Goal: Information Seeking & Learning: Learn about a topic

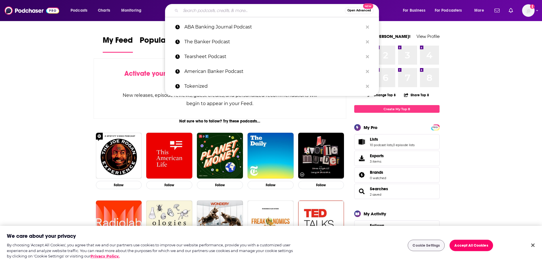
click at [220, 14] on input "Search podcasts, credits, & more..." at bounding box center [263, 10] width 164 height 9
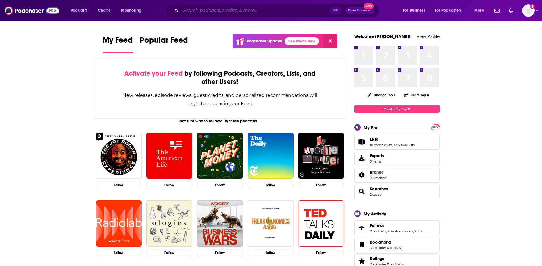
click at [220, 10] on input "Search podcasts, credits, & more..." at bounding box center [256, 10] width 150 height 9
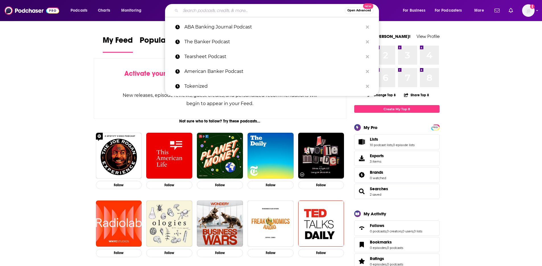
click at [194, 12] on input "Search podcasts, credits, & more..." at bounding box center [263, 10] width 164 height 9
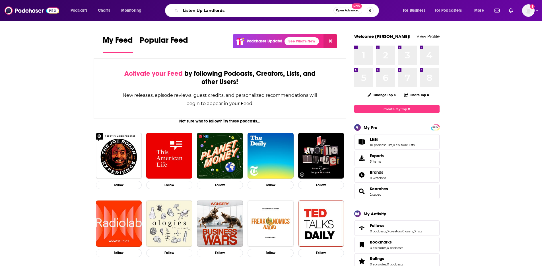
type input "Listen Up Landlords"
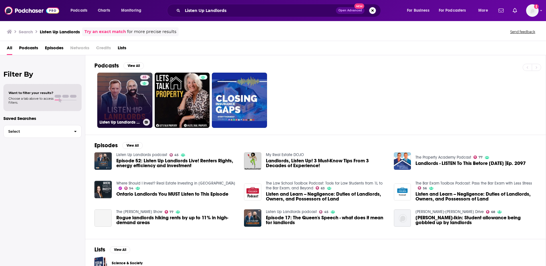
click at [126, 104] on link "45 Listen Up Landlords podcast" at bounding box center [124, 100] width 55 height 55
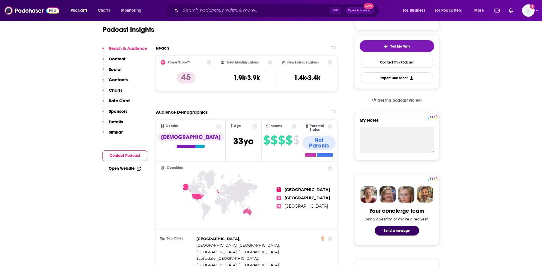
scroll to position [178, 0]
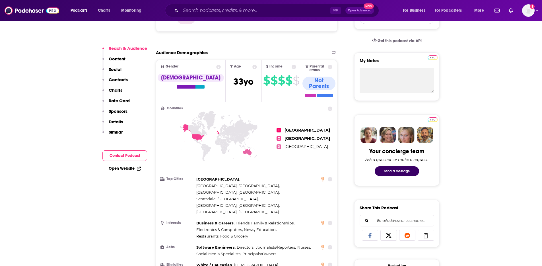
click at [118, 61] on button "Content" at bounding box center [113, 61] width 23 height 11
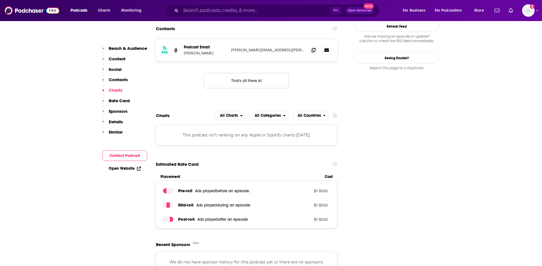
scroll to position [566, 0]
click at [119, 124] on button "Details" at bounding box center [112, 124] width 20 height 11
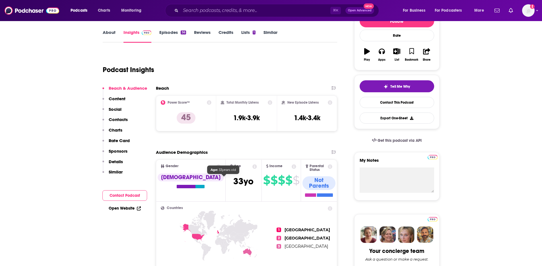
scroll to position [0, 0]
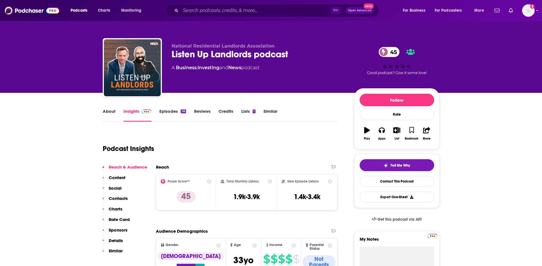
click at [367, 130] on icon "button" at bounding box center [367, 130] width 6 height 6
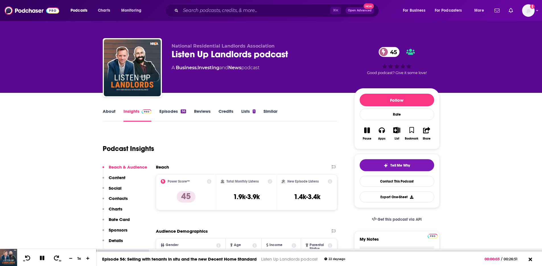
click at [42, 261] on button at bounding box center [42, 258] width 10 height 7
click at [168, 112] on link "Episodes 56" at bounding box center [172, 114] width 26 height 13
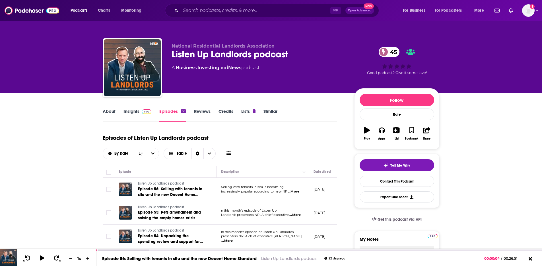
click at [108, 110] on link "About" at bounding box center [109, 114] width 13 height 13
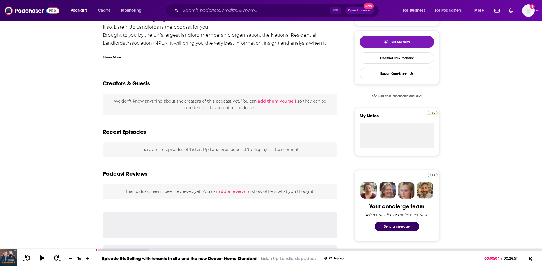
scroll to position [19, 0]
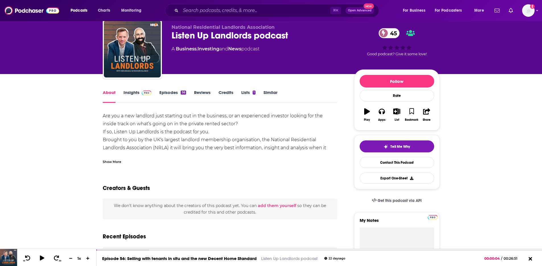
click at [133, 92] on link "Insights" at bounding box center [138, 96] width 28 height 13
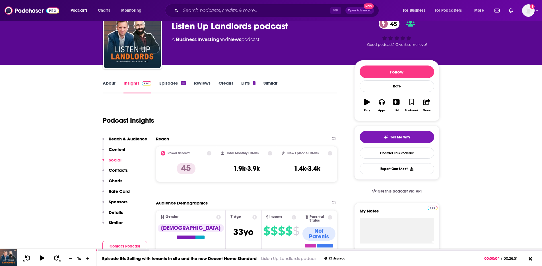
scroll to position [45, 0]
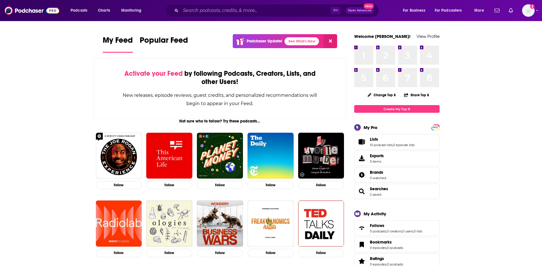
scroll to position [254, 0]
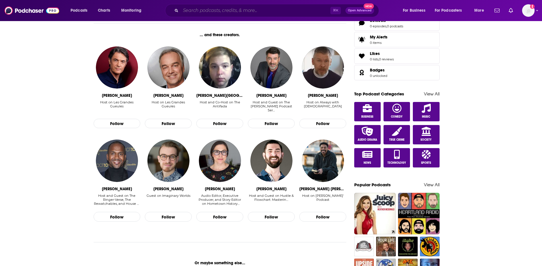
click at [212, 11] on input "Search podcasts, credits, & more..." at bounding box center [256, 10] width 150 height 9
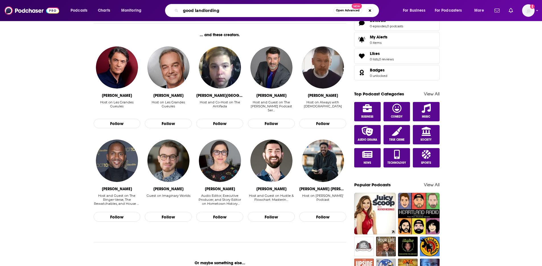
type input "good landlording"
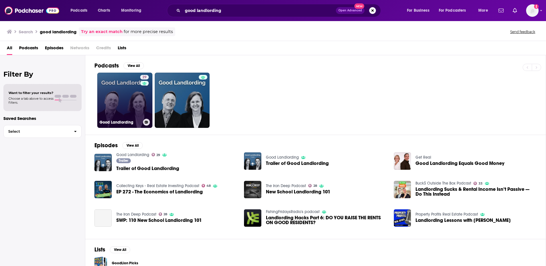
click at [121, 100] on link "29 Good Landlording" at bounding box center [124, 100] width 55 height 55
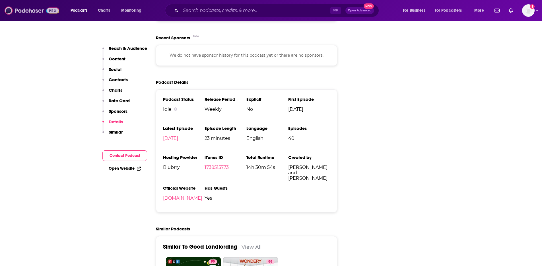
scroll to position [792, 0]
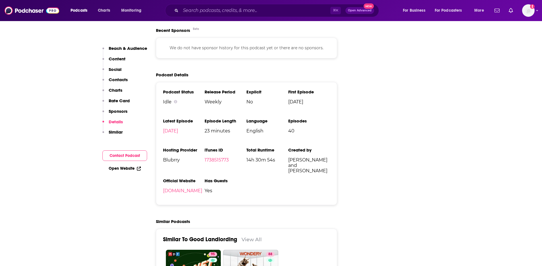
click at [116, 131] on p "Similar" at bounding box center [116, 131] width 14 height 5
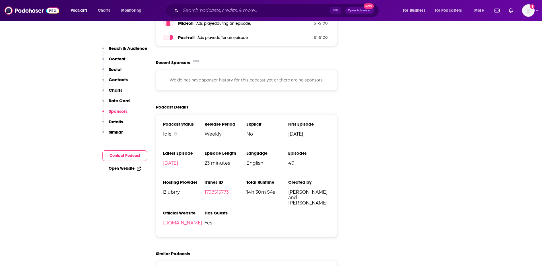
scroll to position [615, 0]
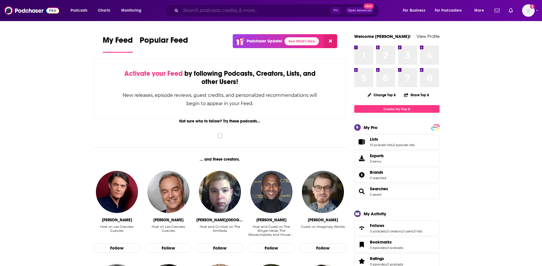
click at [206, 7] on input "Search podcasts, credits, & more..." at bounding box center [256, 10] width 150 height 9
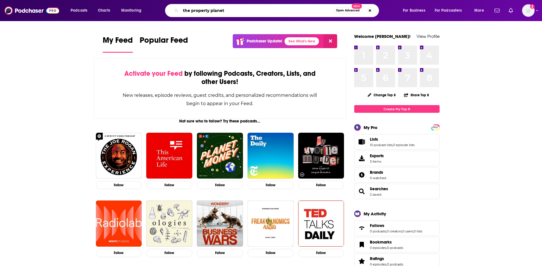
type input "the property planet"
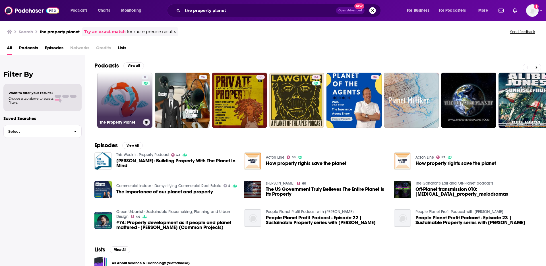
click at [116, 97] on link "8 The Property Planet" at bounding box center [124, 100] width 55 height 55
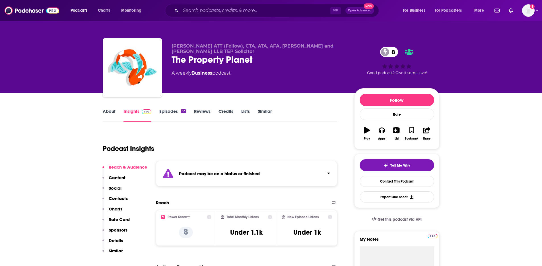
click at [110, 111] on link "About" at bounding box center [109, 114] width 13 height 13
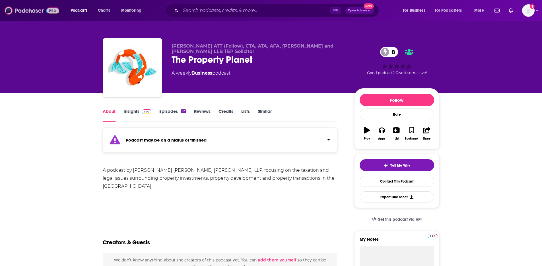
click at [25, 9] on img at bounding box center [32, 10] width 55 height 11
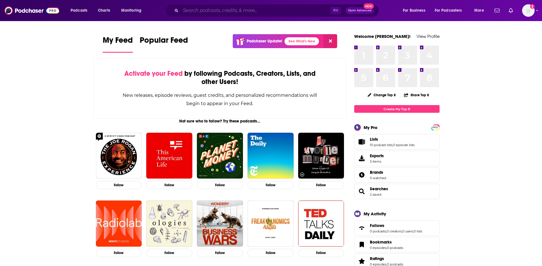
click at [234, 9] on input "Search podcasts, credits, & more..." at bounding box center [256, 10] width 150 height 9
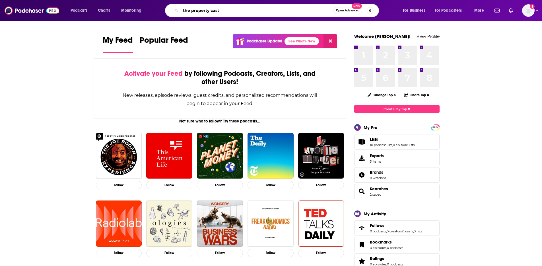
type input "the property cast"
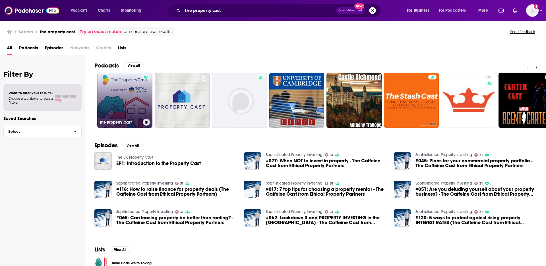
click at [121, 102] on link "The Property Cast" at bounding box center [124, 100] width 55 height 55
